Goal: Task Accomplishment & Management: Manage account settings

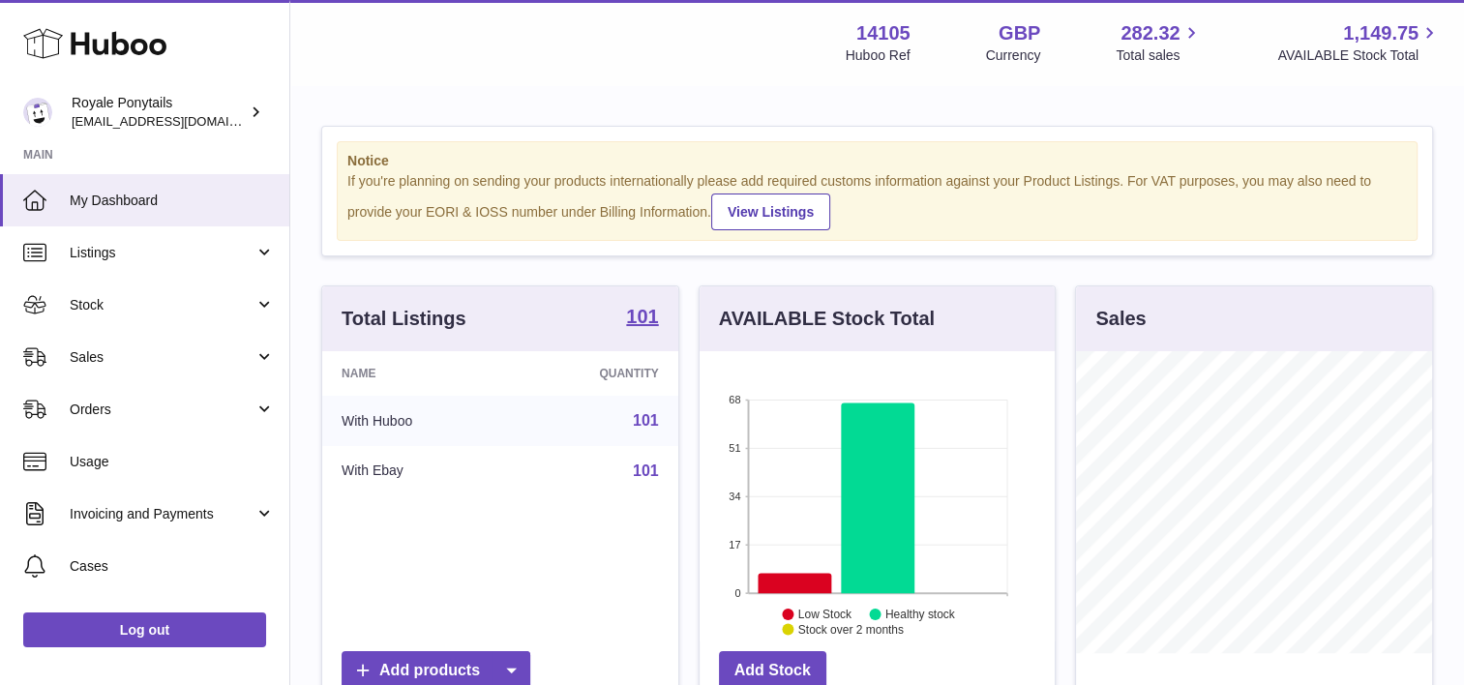
scroll to position [302, 356]
click at [192, 229] on link "Listings" at bounding box center [144, 252] width 289 height 52
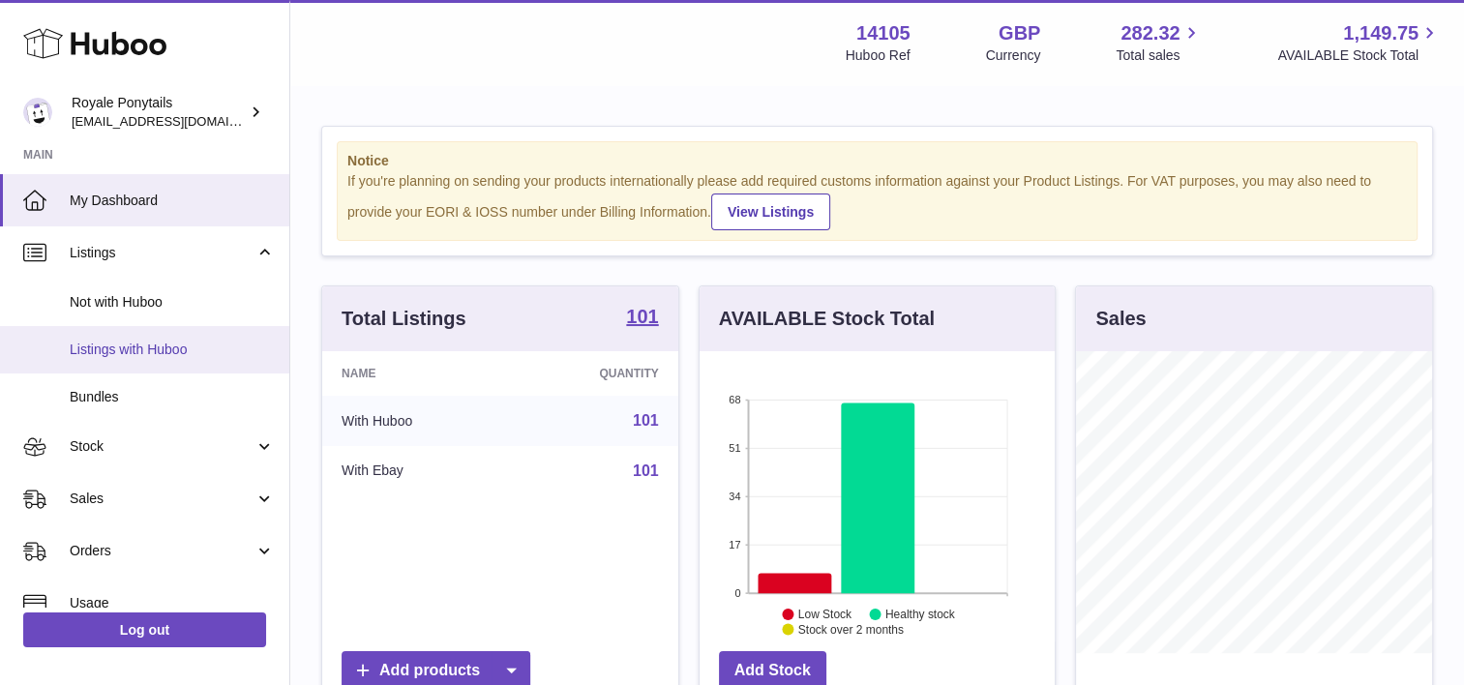
click at [140, 345] on span "Listings with Huboo" at bounding box center [172, 350] width 205 height 18
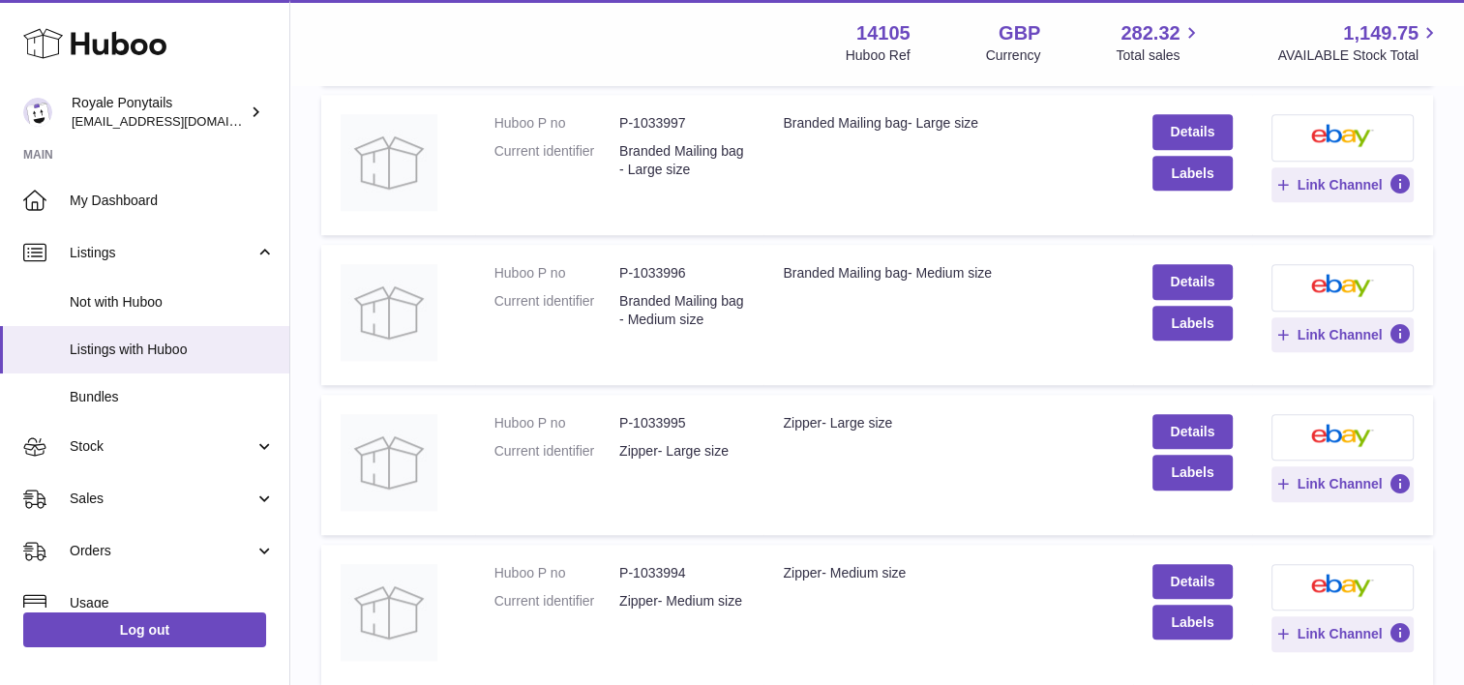
scroll to position [1192, 0]
click at [742, 487] on td "Huboo P no P-1033995 Current identifier Zipper- Large size" at bounding box center [619, 464] width 289 height 140
click at [884, 143] on td "Title Branded Mailing bag- Large size" at bounding box center [948, 164] width 369 height 140
